Goal: Task Accomplishment & Management: Manage account settings

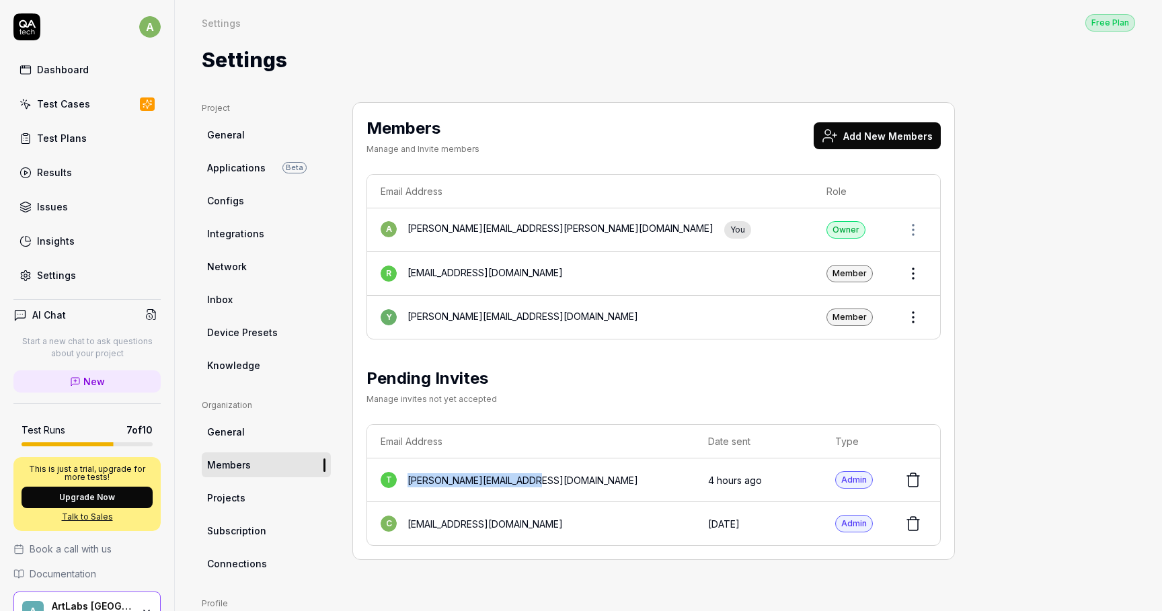
drag, startPoint x: 536, startPoint y: 475, endPoint x: 402, endPoint y: 478, distance: 134.5
click at [402, 478] on div "t [PERSON_NAME][EMAIL_ADDRESS][DOMAIN_NAME]" at bounding box center [531, 480] width 301 height 16
click at [860, 130] on button "Add New Members" at bounding box center [877, 135] width 127 height 27
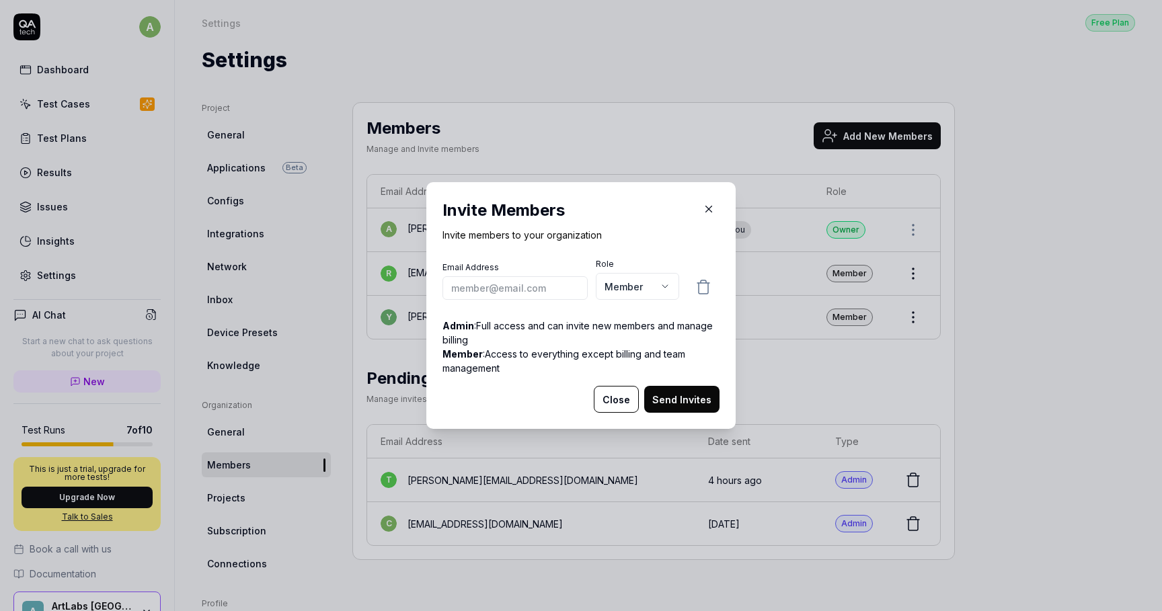
click at [560, 307] on div "Email Address Role Member ***** ****** Admin : Full access and can invite new m…" at bounding box center [581, 322] width 277 height 128
click at [545, 286] on input "email" at bounding box center [515, 288] width 145 height 24
paste input "[PERSON_NAME][EMAIL_ADDRESS][DOMAIN_NAME]"
type input "[PERSON_NAME][EMAIL_ADDRESS][DOMAIN_NAME]"
click at [644, 288] on body "a Dashboard Test Cases Test Plans Results Issues Insights Settings AI Chat Star…" at bounding box center [581, 305] width 1162 height 611
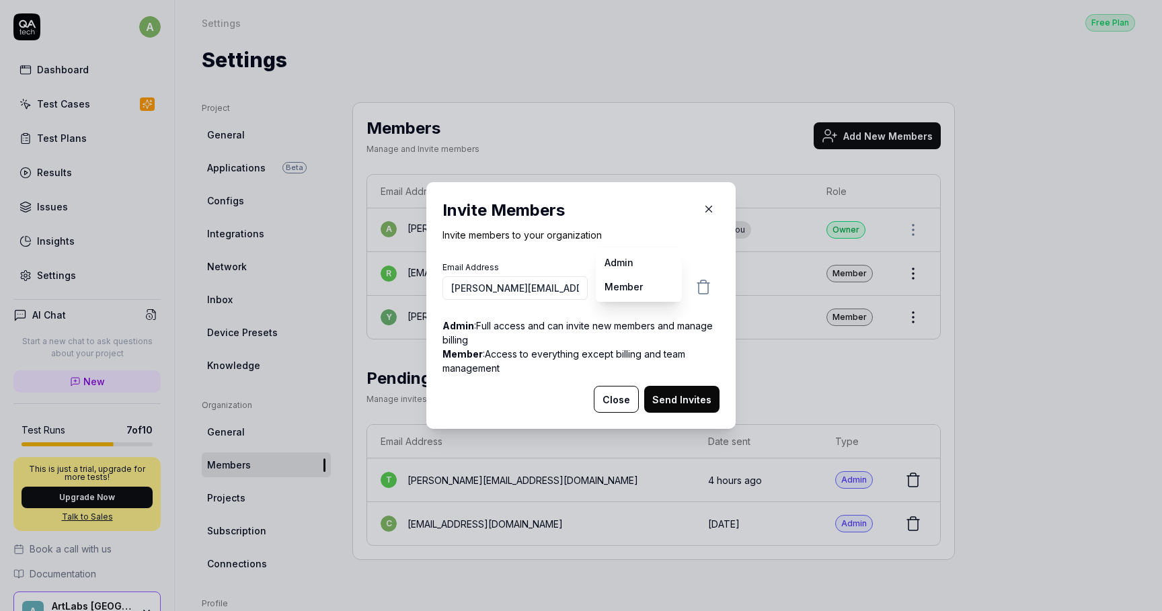
select select "*"
click at [670, 401] on button "Send Invites" at bounding box center [681, 399] width 75 height 27
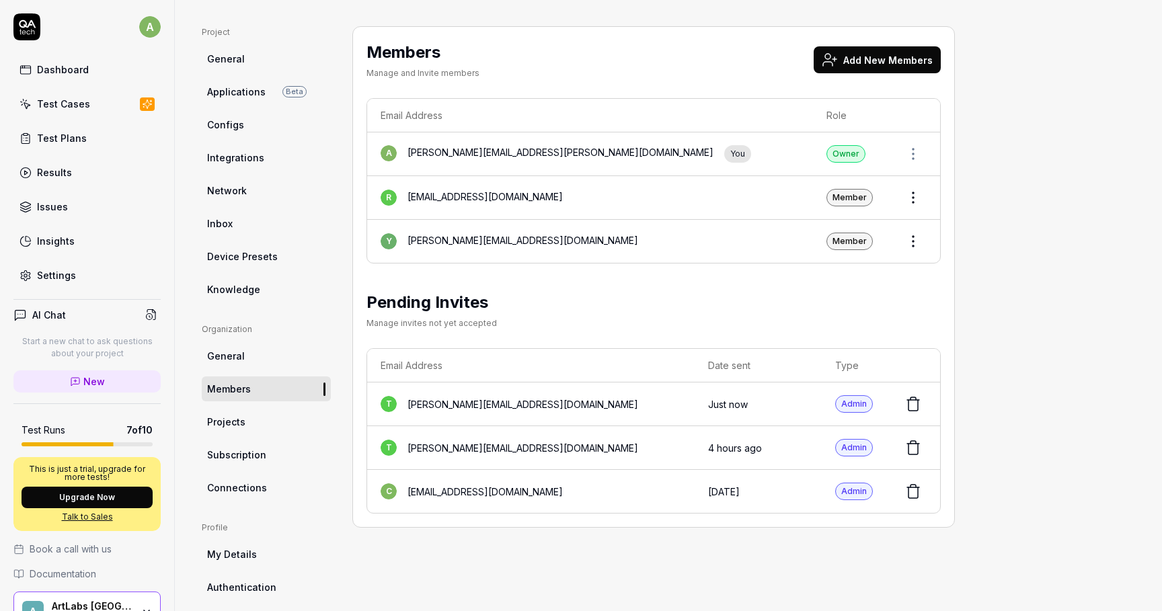
scroll to position [110, 0]
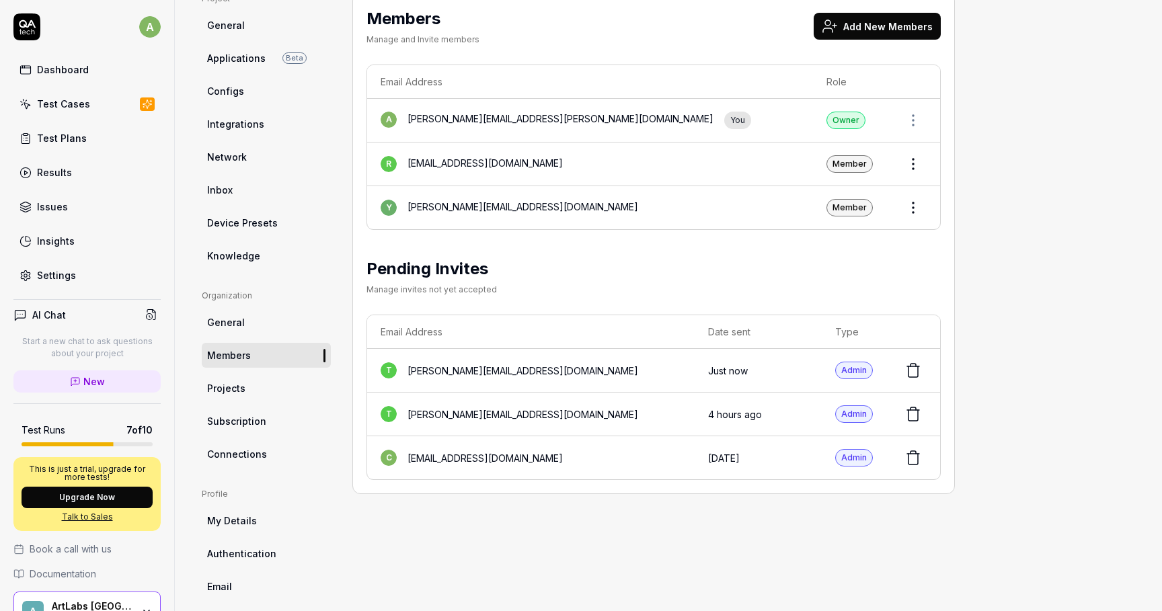
click at [920, 412] on icon at bounding box center [913, 414] width 16 height 16
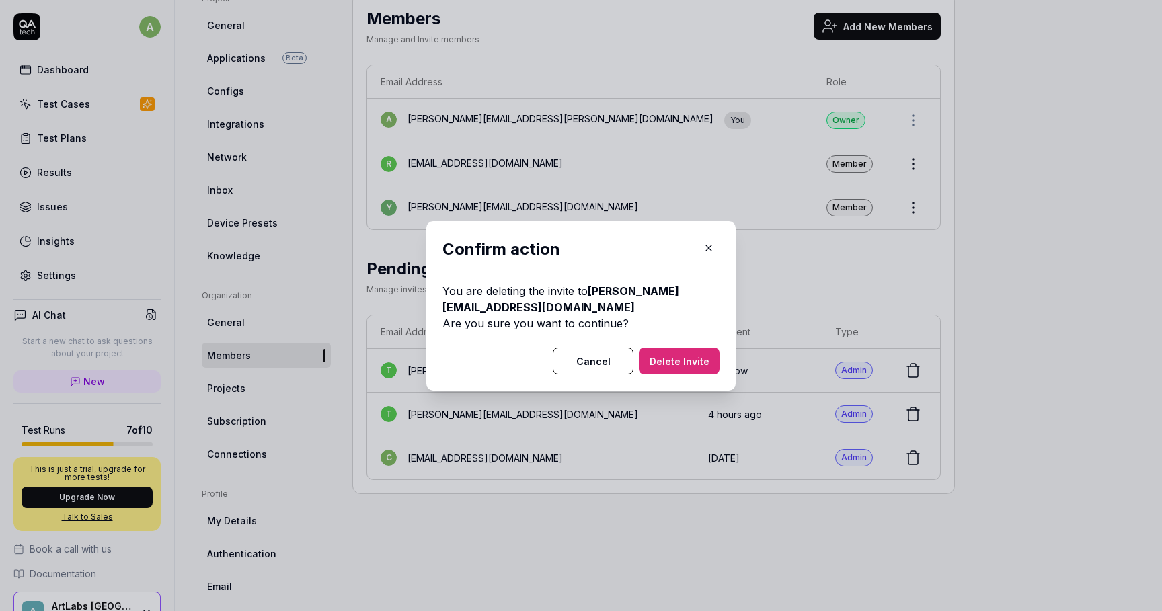
click at [673, 355] on button "Delete Invite" at bounding box center [679, 361] width 81 height 27
